Goal: Communication & Community: Ask a question

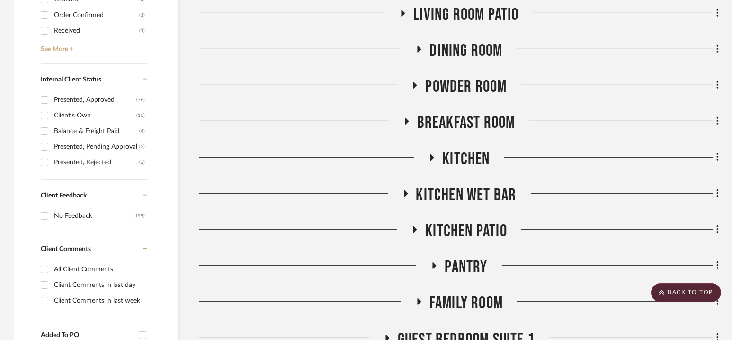
scroll to position [532, 0]
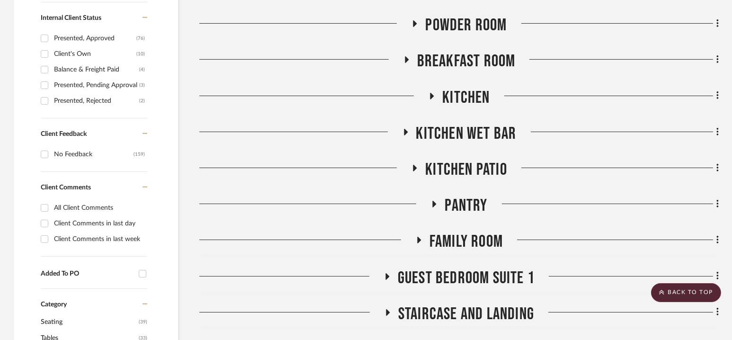
click at [466, 128] on span "Kitchen Wet Bar" at bounding box center [466, 134] width 100 height 20
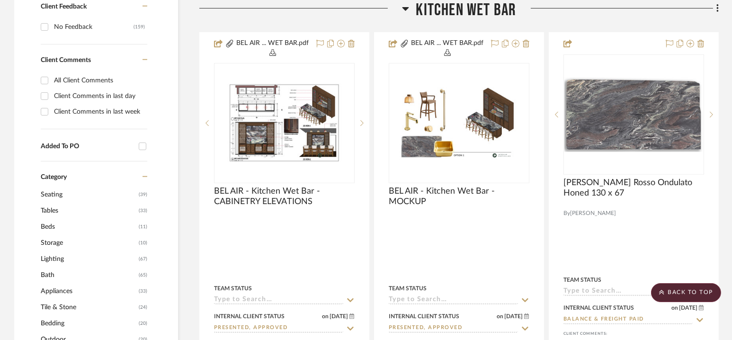
scroll to position [665, 0]
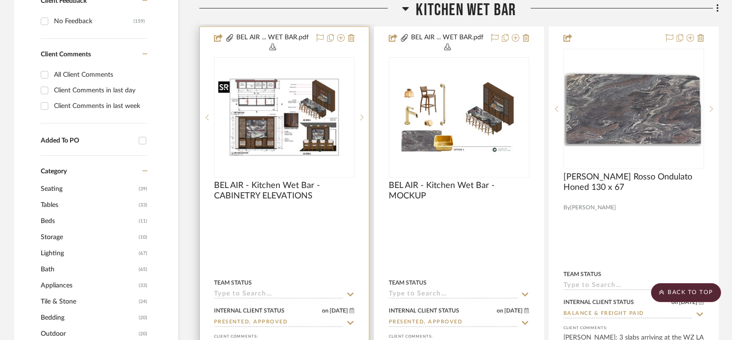
click at [0, 0] on img at bounding box center [0, 0] width 0 height 0
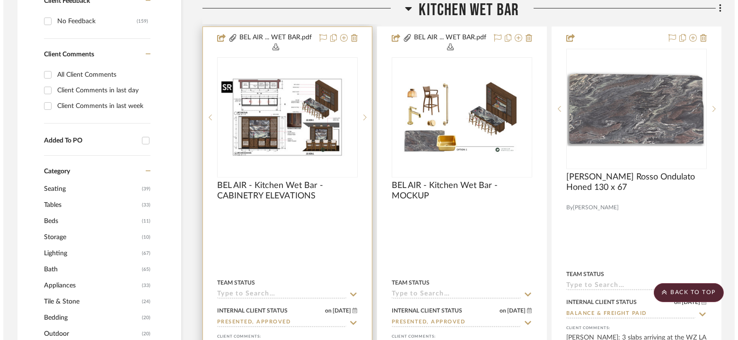
scroll to position [0, 0]
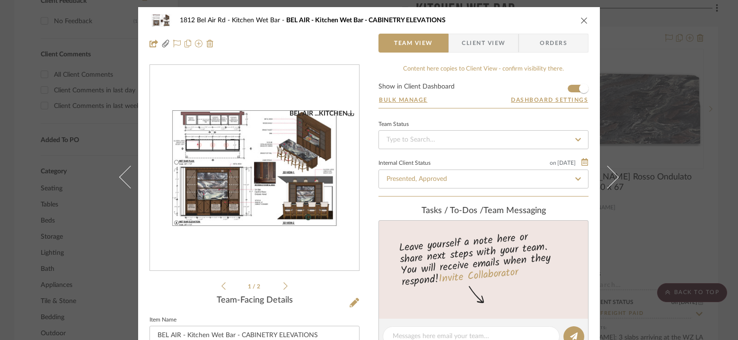
click at [334, 184] on img "0" at bounding box center [254, 168] width 209 height 118
click at [667, 112] on div "1812 Bel Air Rd Kitchen Wet Bar BEL AIR - Kitchen Wet Bar - CABINETRY ELEVATION…" at bounding box center [369, 170] width 738 height 340
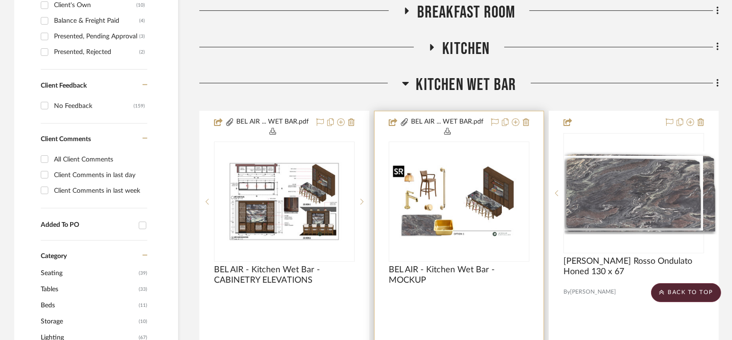
scroll to position [579, 0]
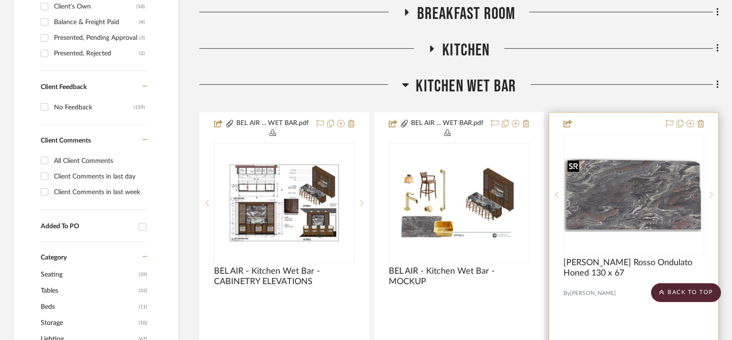
click at [659, 202] on img "0" at bounding box center [633, 194] width 139 height 75
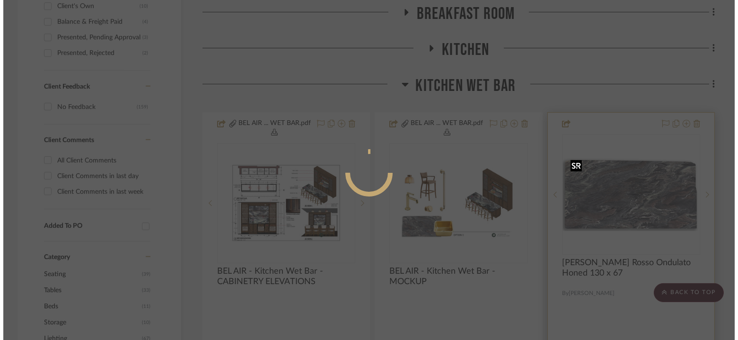
scroll to position [0, 0]
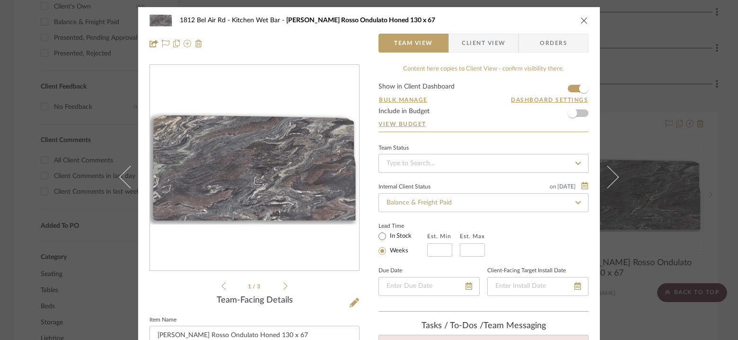
click at [254, 180] on img "0" at bounding box center [254, 168] width 209 height 113
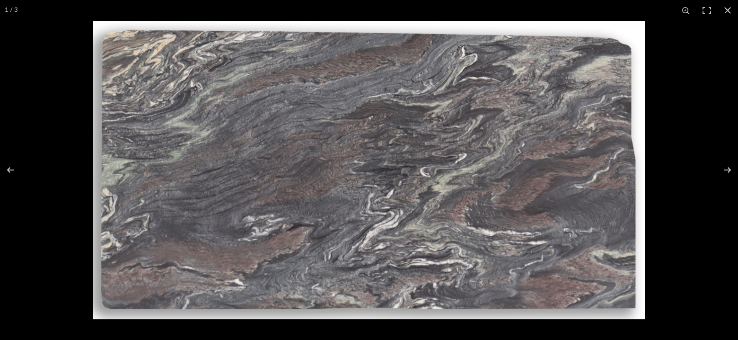
click at [696, 111] on div at bounding box center [462, 191] width 738 height 340
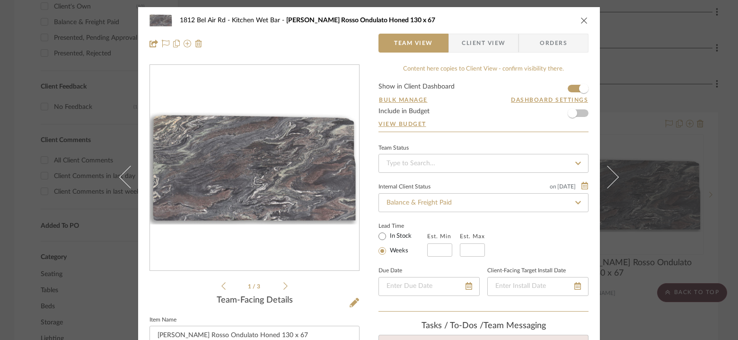
click at [313, 149] on img "0" at bounding box center [254, 168] width 209 height 113
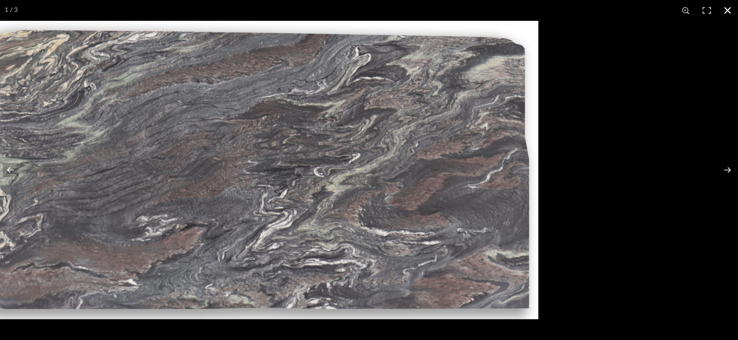
click at [322, 325] on div at bounding box center [356, 191] width 738 height 340
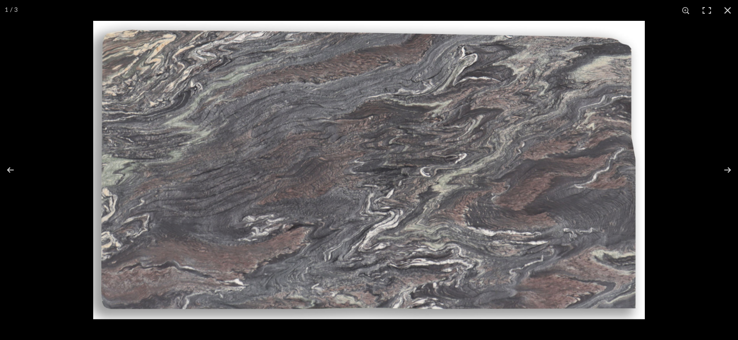
click at [384, 187] on img at bounding box center [369, 170] width 552 height 298
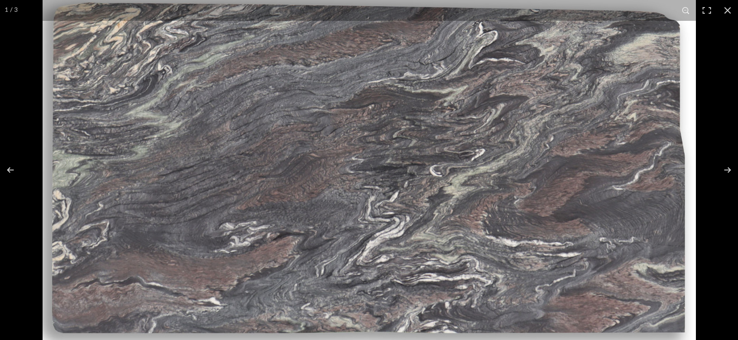
click at [387, 161] on img at bounding box center [370, 168] width 654 height 353
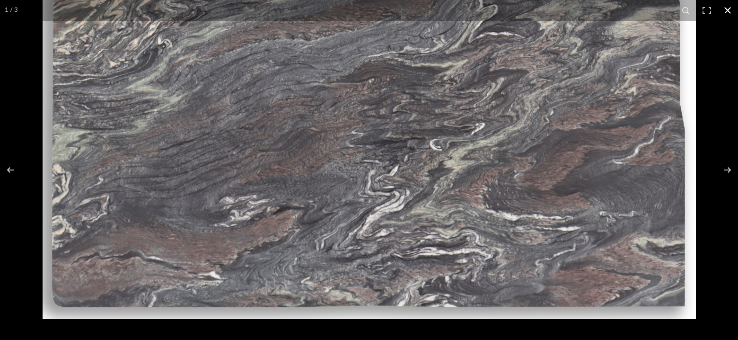
click at [728, 15] on button at bounding box center [728, 10] width 21 height 21
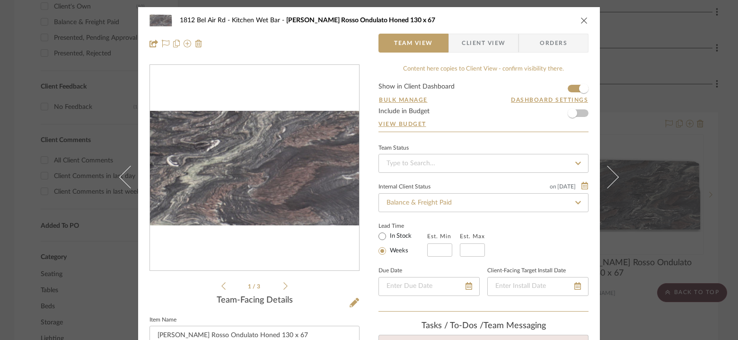
click at [300, 171] on img "0" at bounding box center [254, 168] width 209 height 113
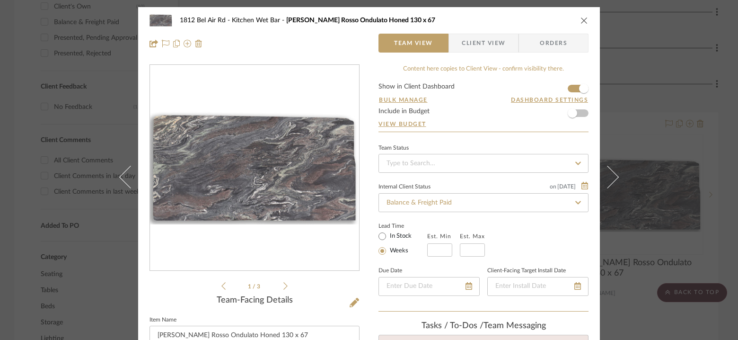
click at [264, 193] on img "0" at bounding box center [254, 168] width 209 height 113
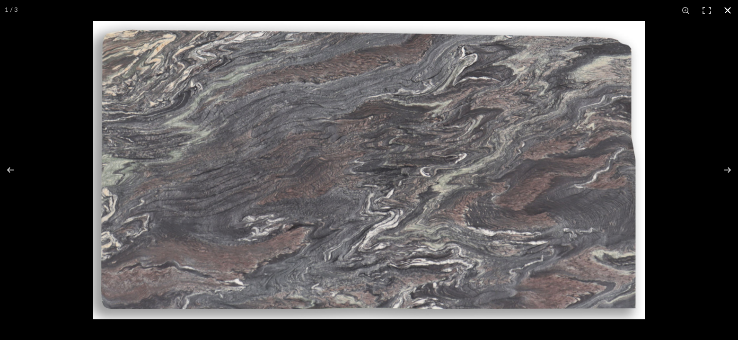
click at [678, 256] on div at bounding box center [462, 191] width 738 height 340
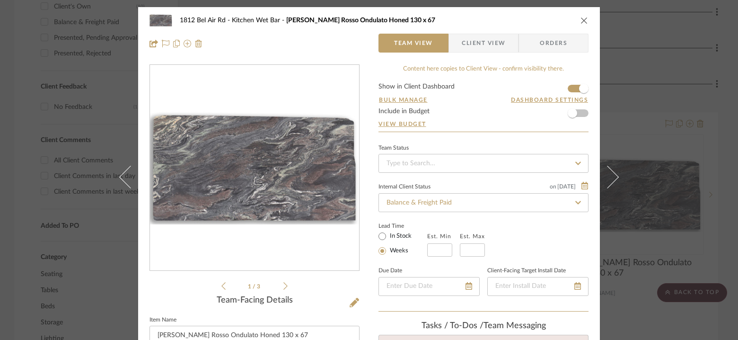
click at [651, 87] on div "1812 Bel Air Rd Kitchen Wet Bar LV Cipollino Rosso Ondulato Honed 130 x 67 Team…" at bounding box center [369, 170] width 738 height 340
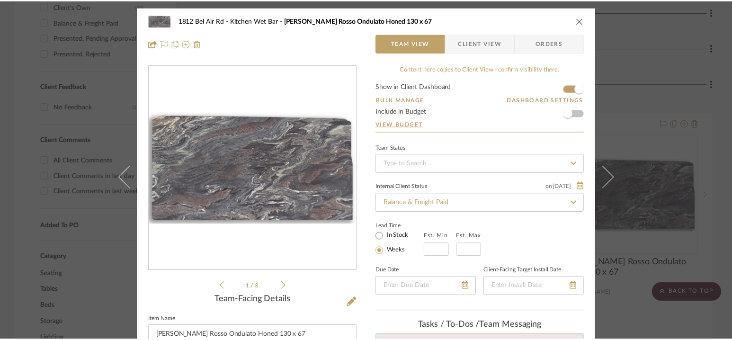
scroll to position [579, 0]
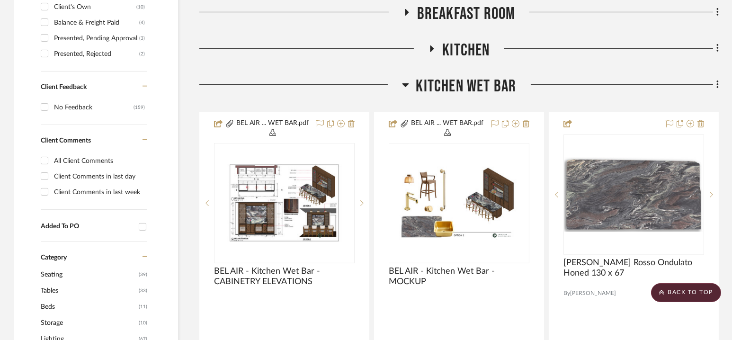
click at [469, 88] on span "Kitchen Wet Bar" at bounding box center [466, 86] width 100 height 20
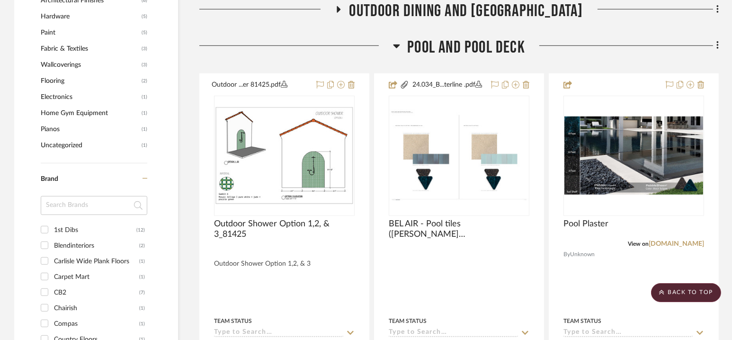
scroll to position [1161, 0]
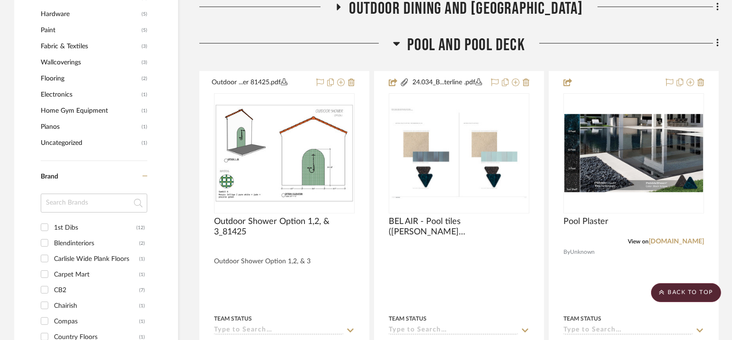
click at [462, 46] on span "Pool and Pool Deck" at bounding box center [466, 45] width 118 height 20
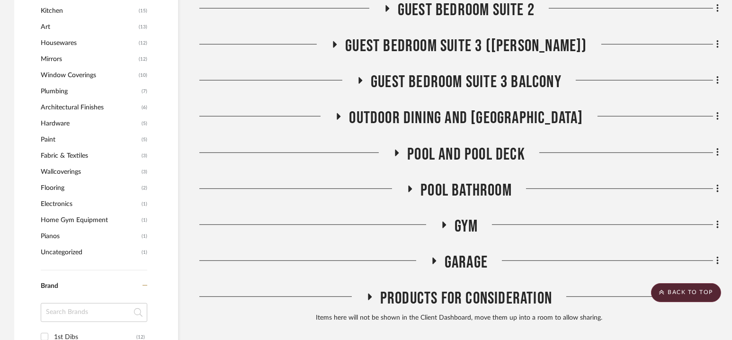
scroll to position [1049, 0]
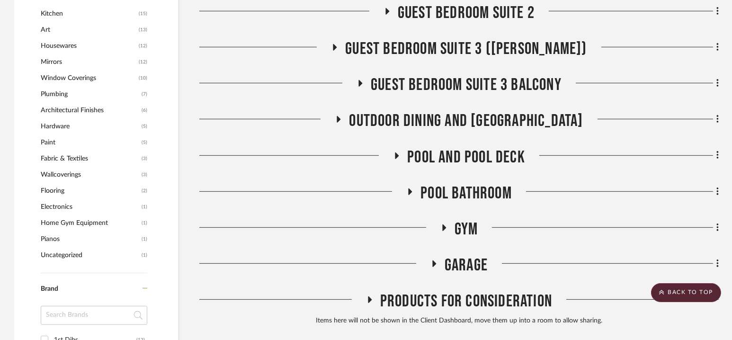
click at [461, 187] on span "Pool Bathroom" at bounding box center [465, 193] width 91 height 20
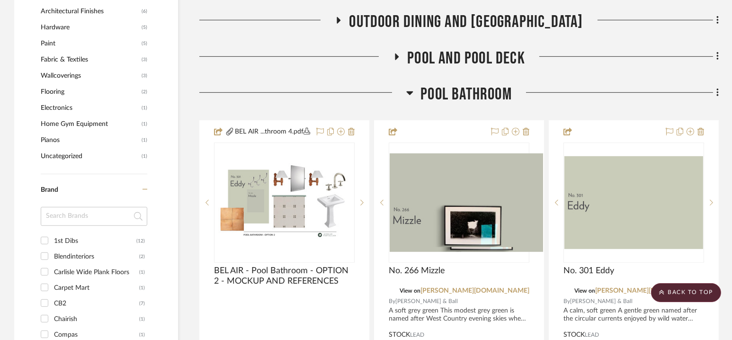
scroll to position [1149, 0]
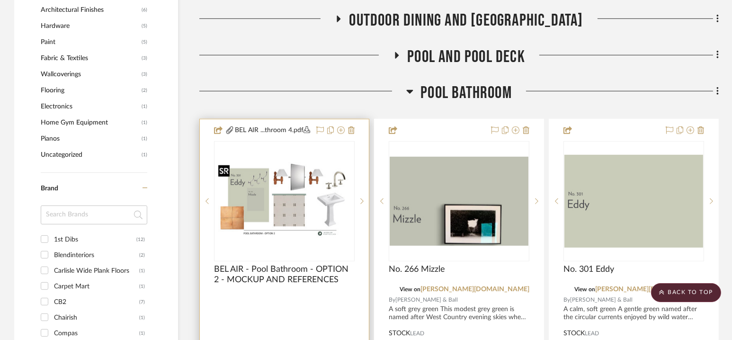
click at [301, 187] on img "0" at bounding box center [284, 201] width 139 height 78
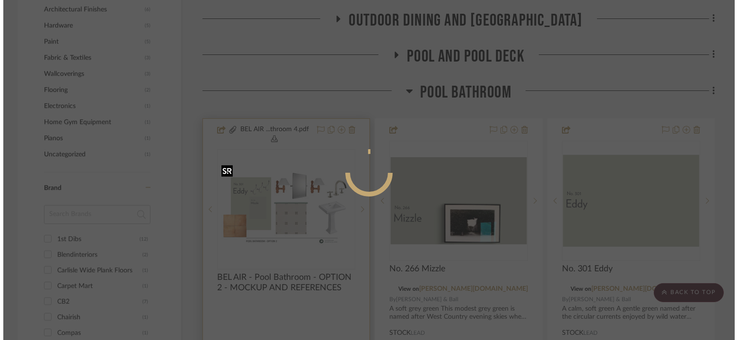
scroll to position [0, 0]
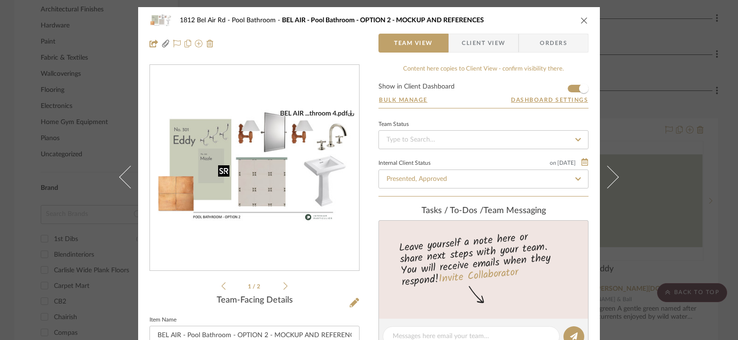
click at [301, 187] on img "0" at bounding box center [254, 168] width 209 height 118
click at [686, 134] on div "1812 Bel Air Rd Pool Bathroom BEL AIR - Pool Bathroom - OPTION 2 - MOCKUP AND R…" at bounding box center [369, 170] width 738 height 340
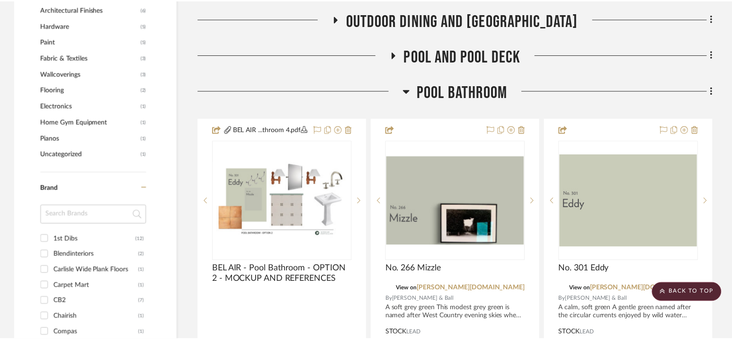
scroll to position [1149, 0]
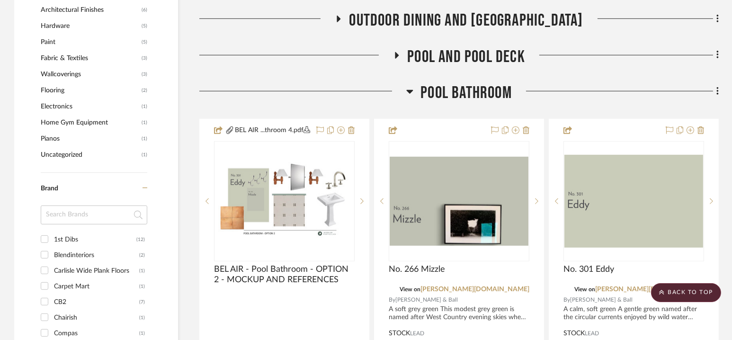
click at [461, 91] on span "Pool Bathroom" at bounding box center [465, 93] width 91 height 20
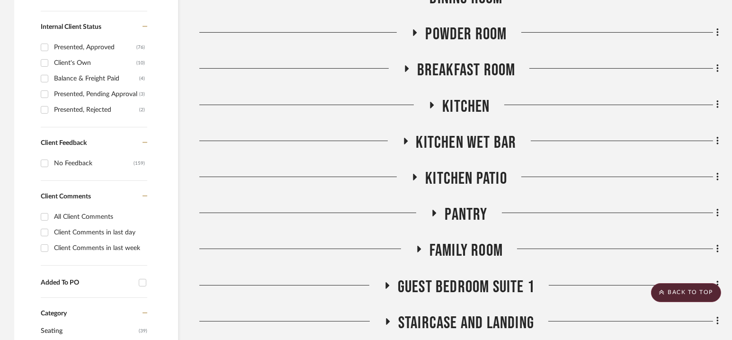
scroll to position [417, 0]
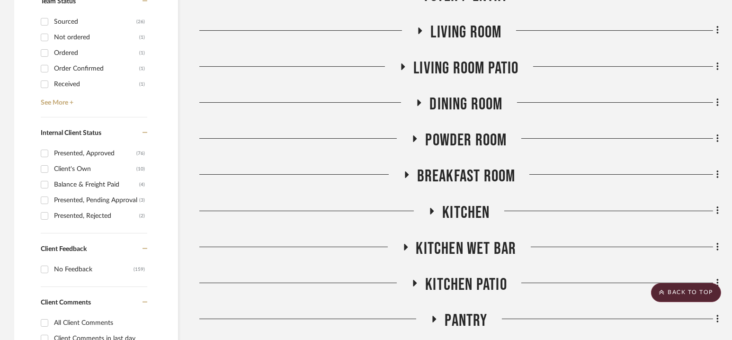
click at [461, 150] on span "Powder Room" at bounding box center [465, 140] width 81 height 20
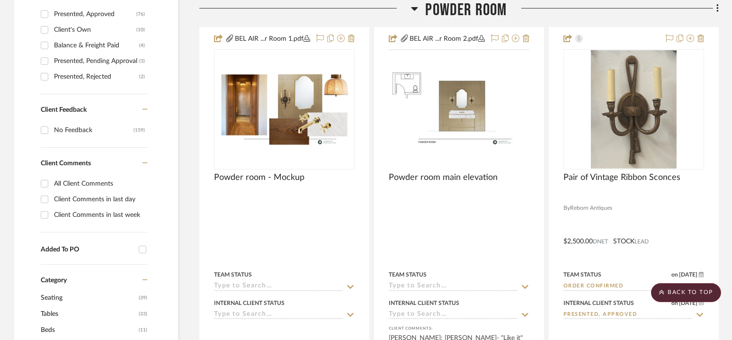
scroll to position [569, 0]
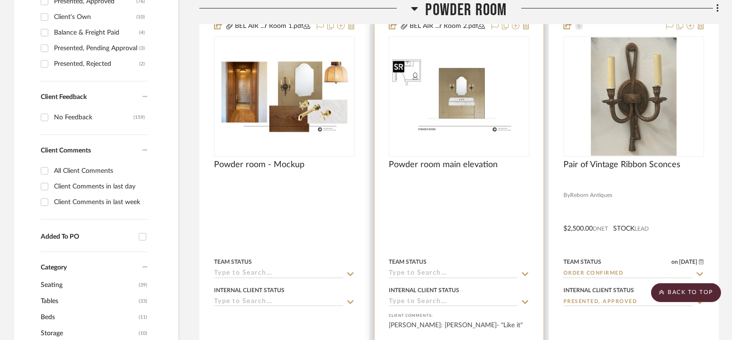
click at [466, 96] on img "0" at bounding box center [459, 97] width 139 height 78
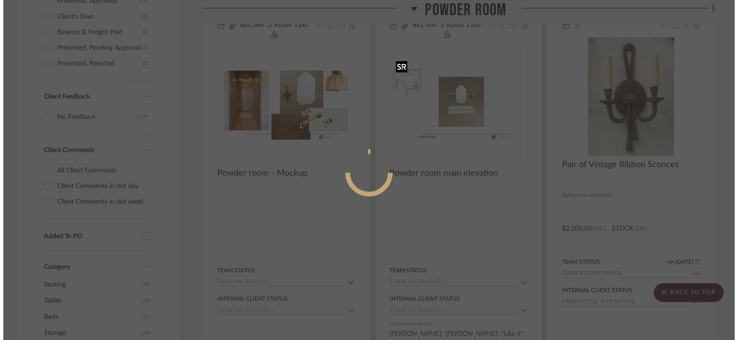
scroll to position [0, 0]
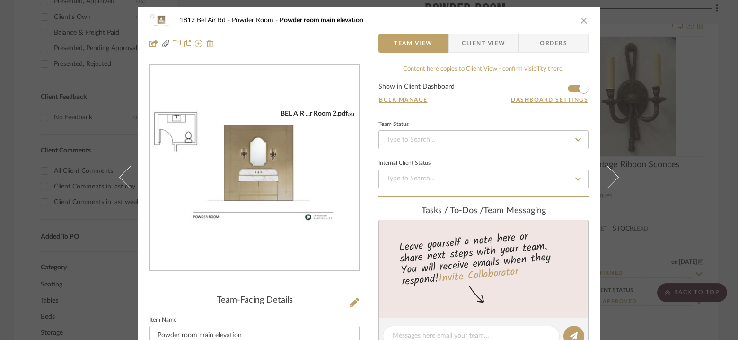
click at [268, 150] on img "0" at bounding box center [254, 168] width 209 height 118
click at [646, 85] on div "1812 Bel Air Rd Powder Room Powder room main elevation Team View Client View Or…" at bounding box center [369, 170] width 738 height 340
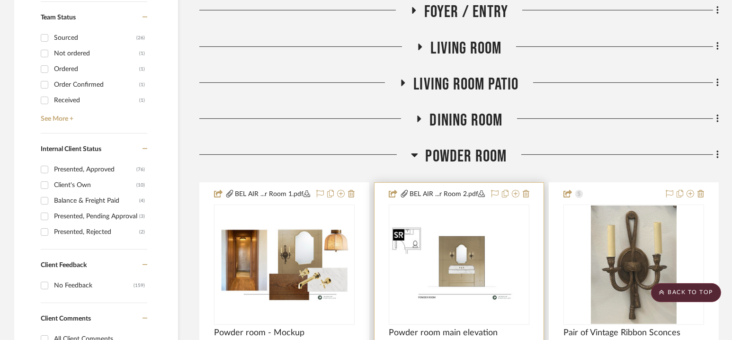
scroll to position [389, 0]
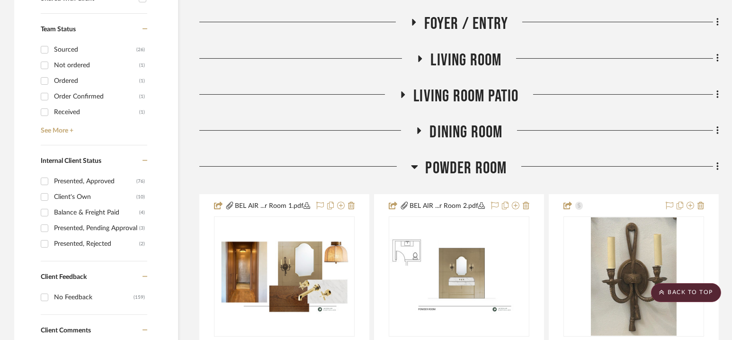
click at [459, 173] on span "Powder Room" at bounding box center [465, 168] width 81 height 20
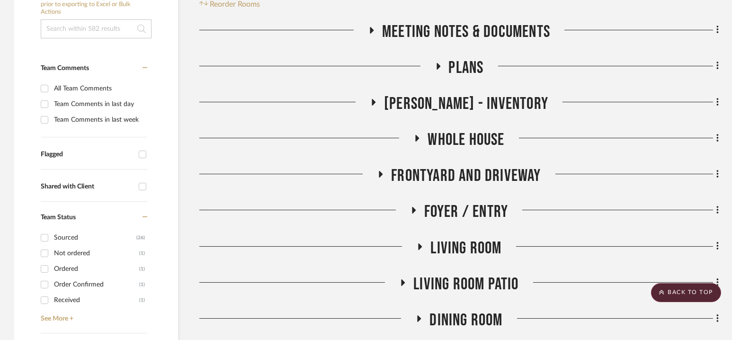
scroll to position [214, 0]
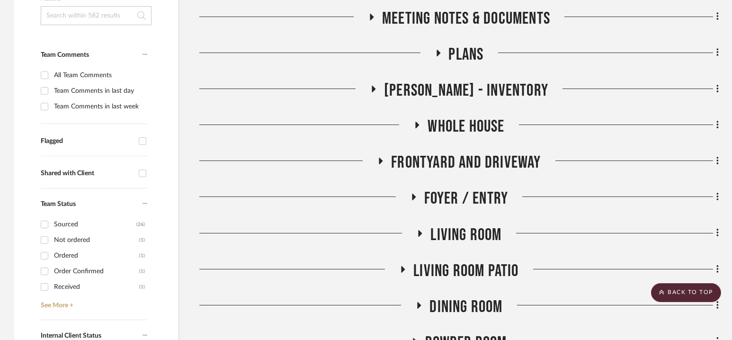
click at [463, 50] on span "Plans" at bounding box center [466, 54] width 35 height 20
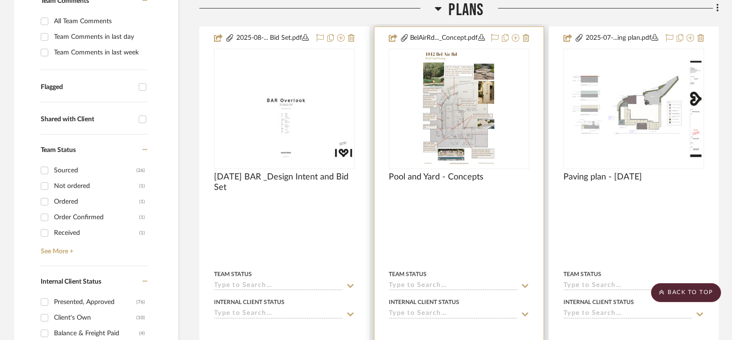
scroll to position [263, 0]
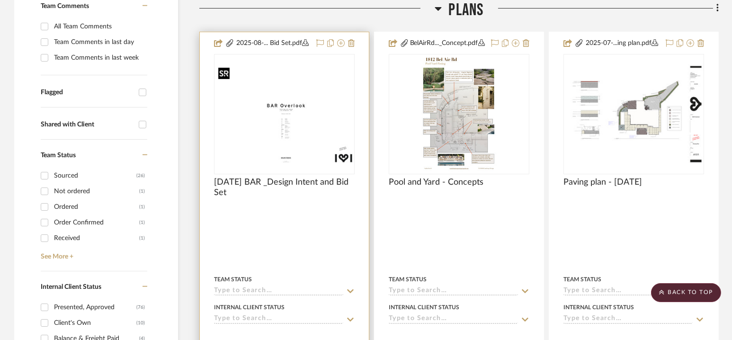
click at [291, 109] on div at bounding box center [284, 114] width 141 height 120
click at [291, 109] on img "0" at bounding box center [284, 113] width 139 height 99
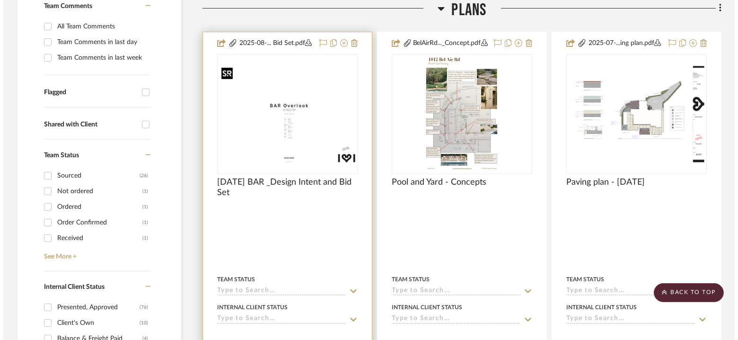
scroll to position [0, 0]
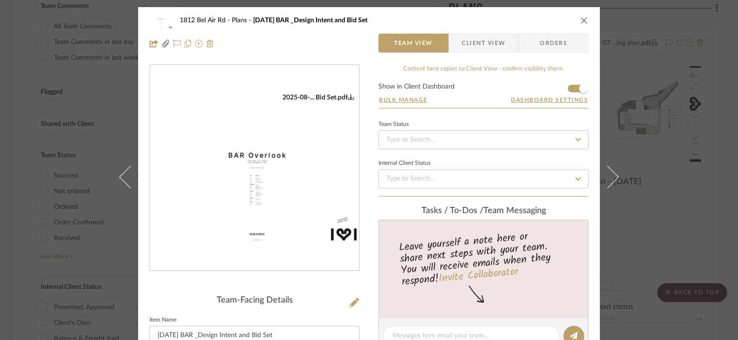
click at [331, 160] on img "0" at bounding box center [254, 167] width 209 height 149
click at [583, 18] on icon "close" at bounding box center [585, 21] width 8 height 8
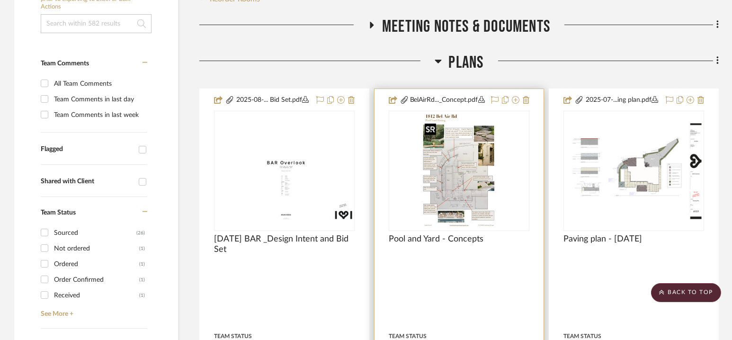
scroll to position [198, 0]
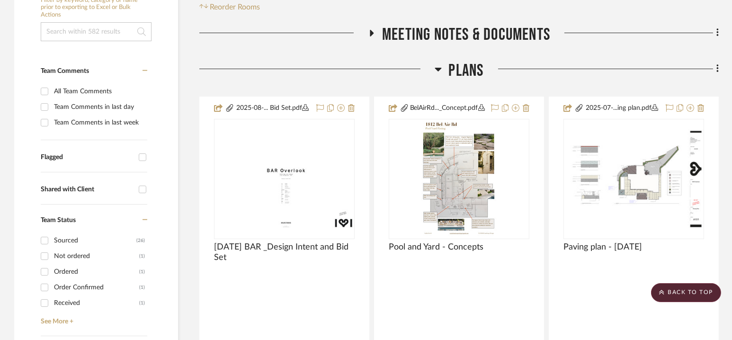
click at [458, 47] on div "Meeting notes & Documents" at bounding box center [458, 37] width 519 height 24
click at [462, 72] on span "Plans" at bounding box center [466, 71] width 35 height 20
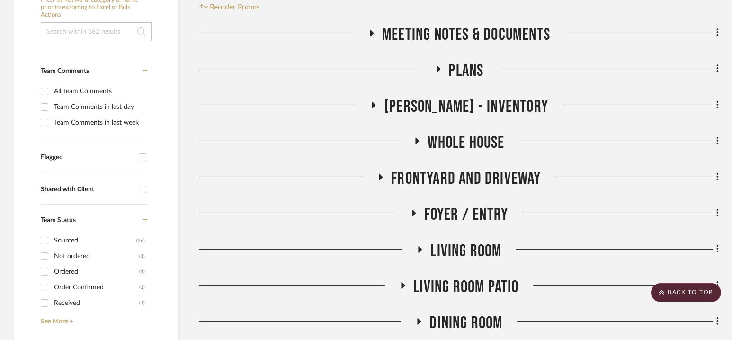
click at [458, 243] on span "Living Room" at bounding box center [465, 251] width 71 height 20
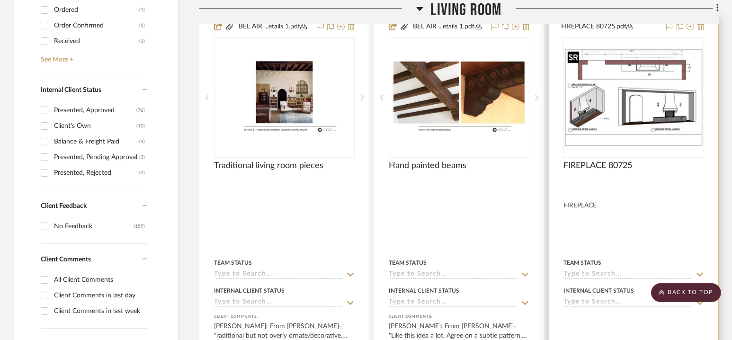
scroll to position [463, 0]
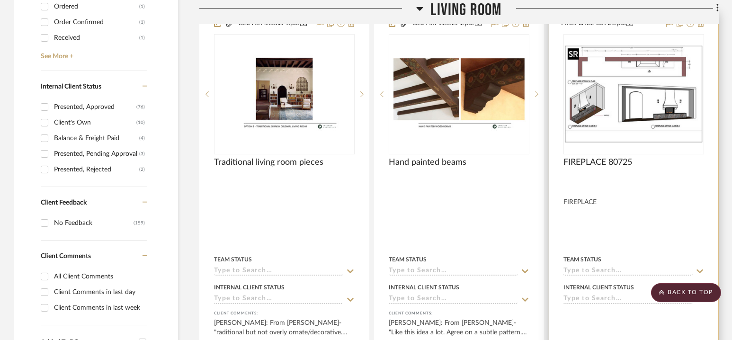
click at [641, 83] on img "0" at bounding box center [633, 94] width 139 height 98
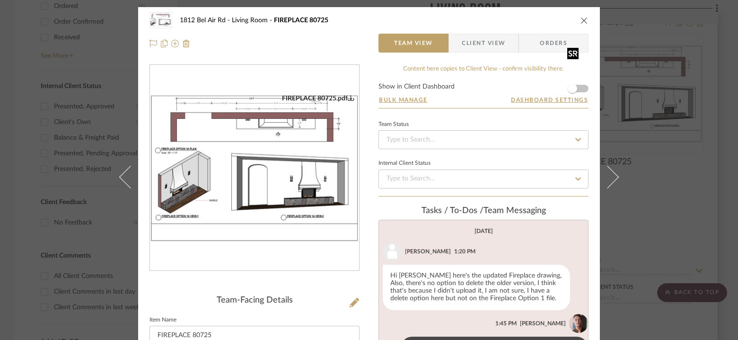
scroll to position [135, 0]
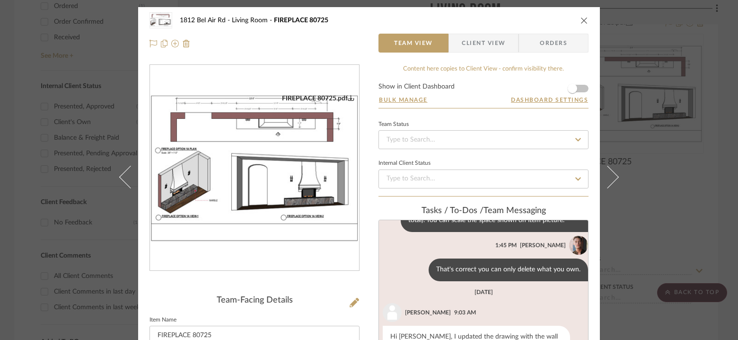
click at [581, 20] on icon "close" at bounding box center [585, 21] width 8 height 8
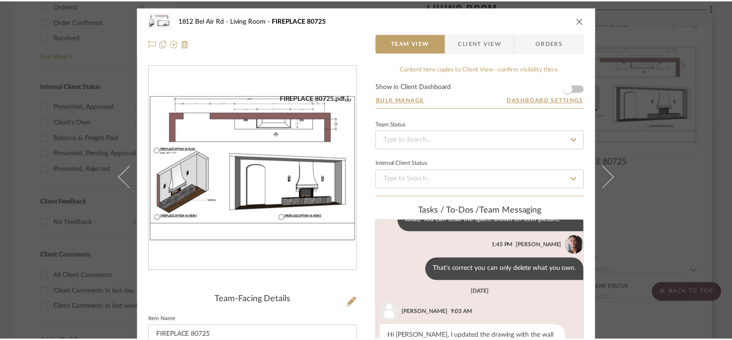
scroll to position [463, 0]
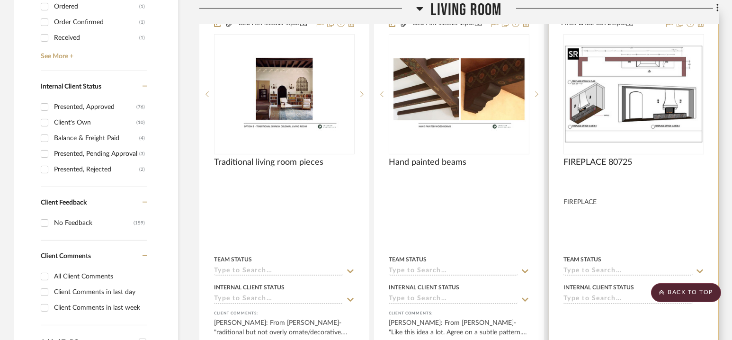
click at [660, 103] on img "0" at bounding box center [633, 94] width 139 height 98
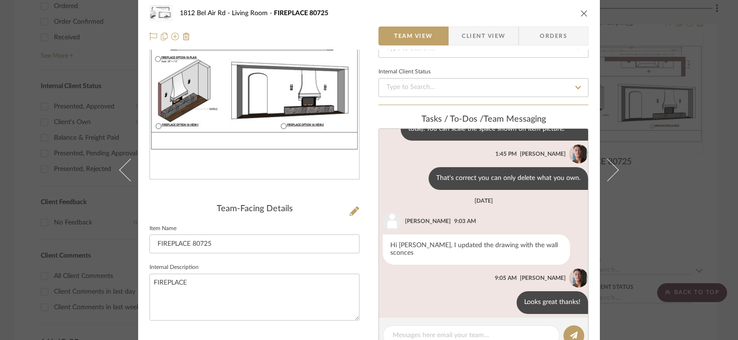
scroll to position [105, 0]
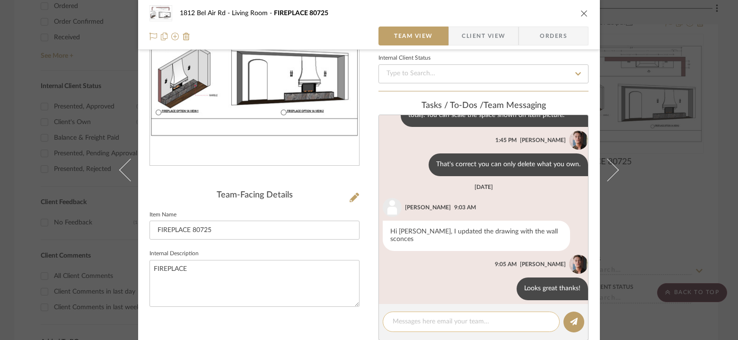
click at [452, 319] on textarea at bounding box center [471, 322] width 157 height 10
type textarea "Daniyal- can you send this to me without the marble please?"
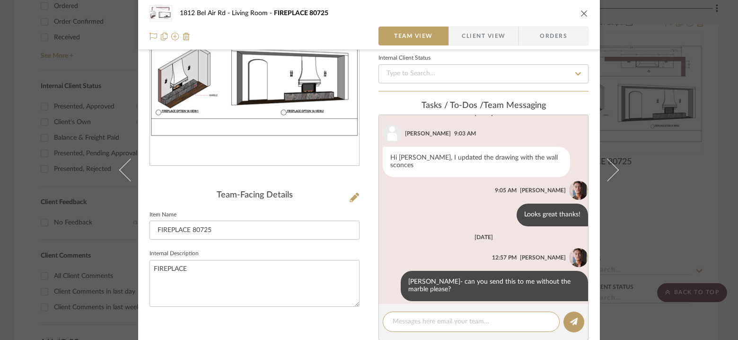
scroll to position [210, 0]
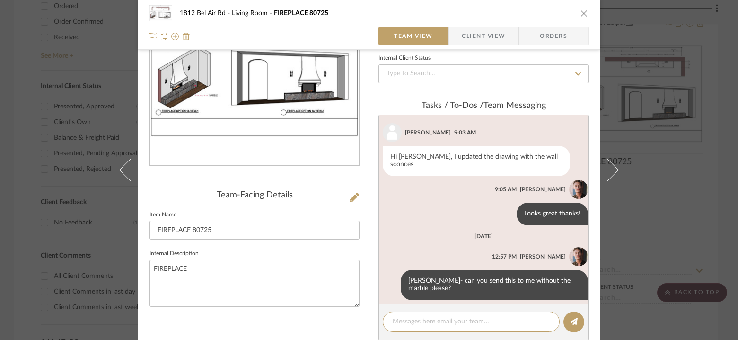
click at [274, 108] on img "0" at bounding box center [254, 63] width 209 height 148
